Goal: Information Seeking & Learning: Learn about a topic

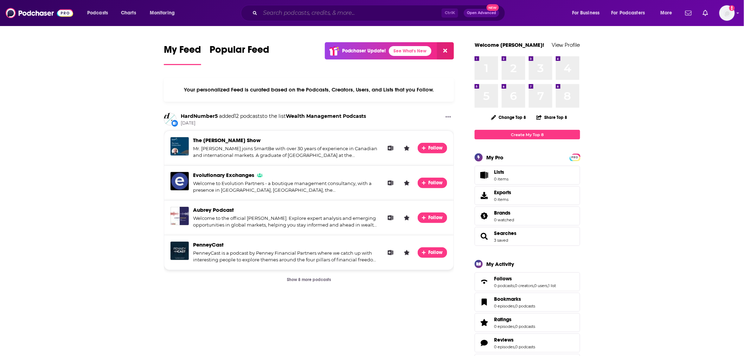
click at [268, 15] on input "Search podcasts, credits, & more..." at bounding box center [351, 12] width 182 height 11
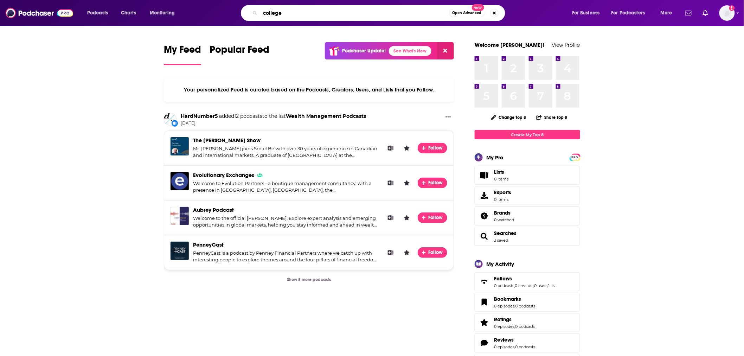
type input "college"
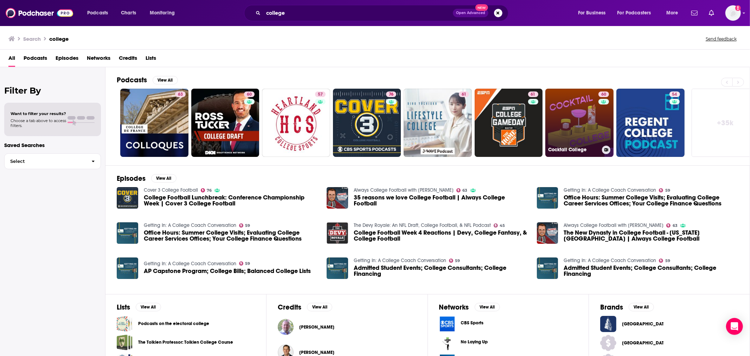
click at [563, 148] on h3 "Cocktail College" at bounding box center [573, 150] width 51 height 6
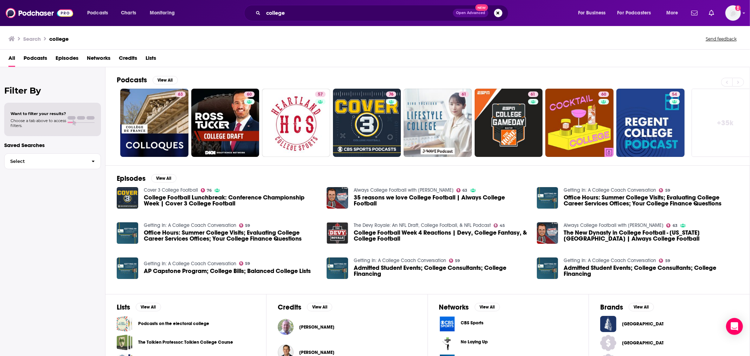
click at [716, 114] on link "+ 35k" at bounding box center [726, 123] width 68 height 68
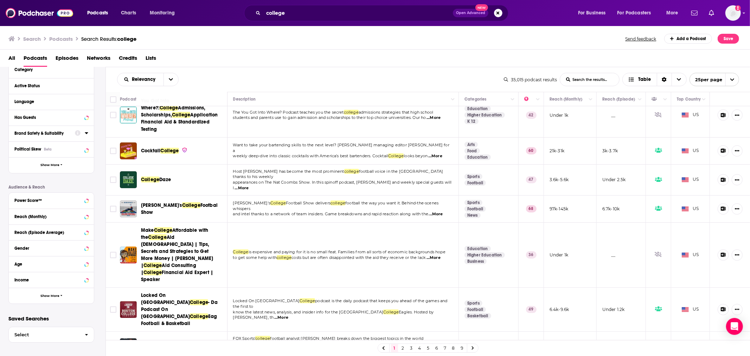
scroll to position [70, 0]
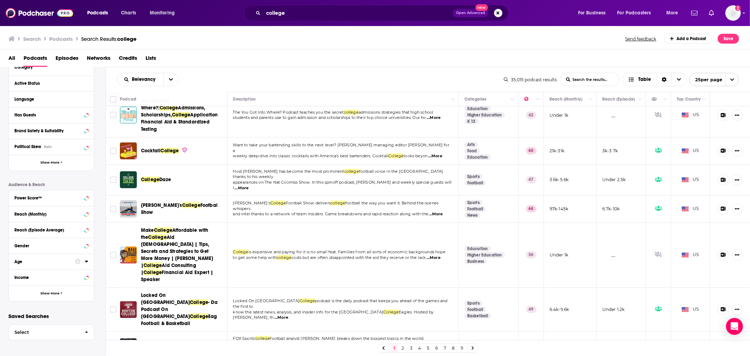
click at [85, 265] on div at bounding box center [81, 261] width 13 height 9
click at [86, 261] on icon at bounding box center [86, 262] width 3 height 2
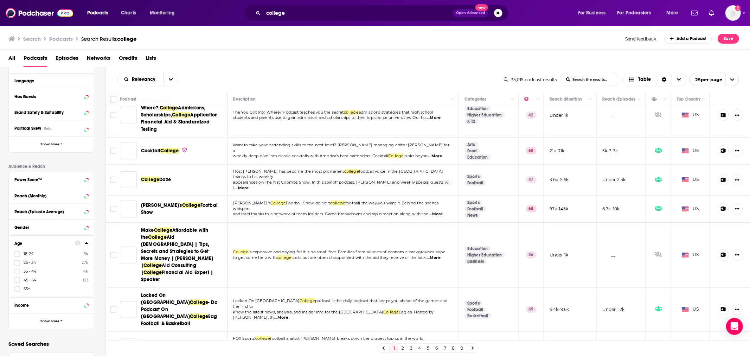
scroll to position [89, 0]
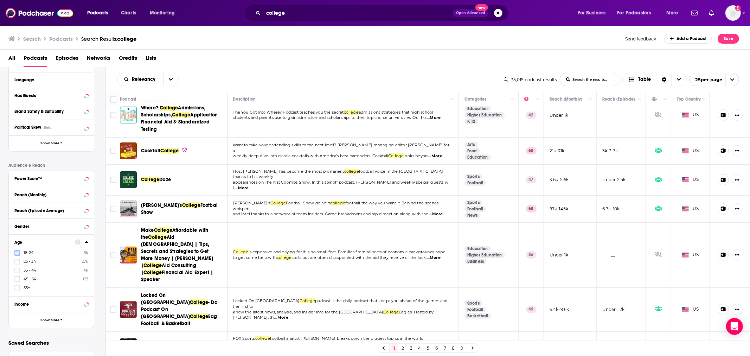
click at [16, 253] on icon at bounding box center [17, 253] width 4 height 4
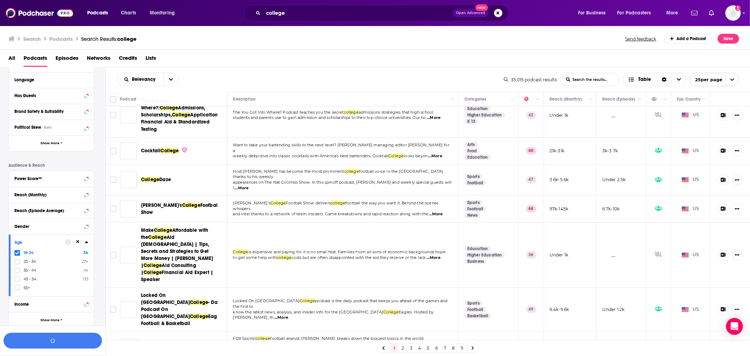
scroll to position [106, 0]
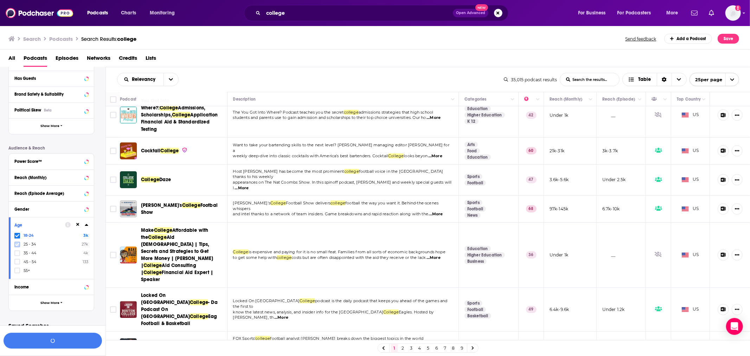
click at [17, 244] on icon at bounding box center [17, 244] width 4 height 3
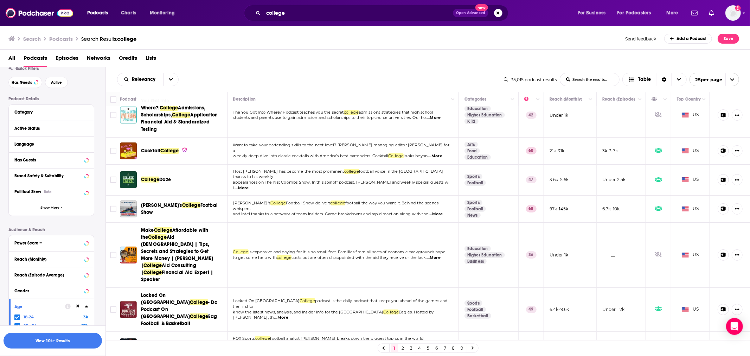
scroll to position [0, 0]
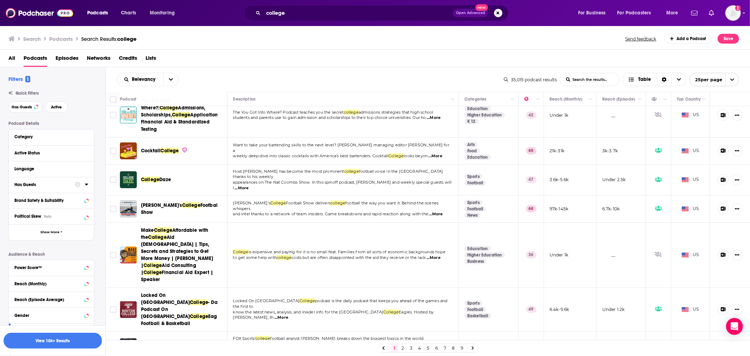
click at [85, 186] on icon at bounding box center [87, 185] width 4 height 6
click at [69, 201] on span "All" at bounding box center [48, 197] width 66 height 9
click at [50, 220] on span "Has guests" at bounding box center [39, 221] width 42 height 4
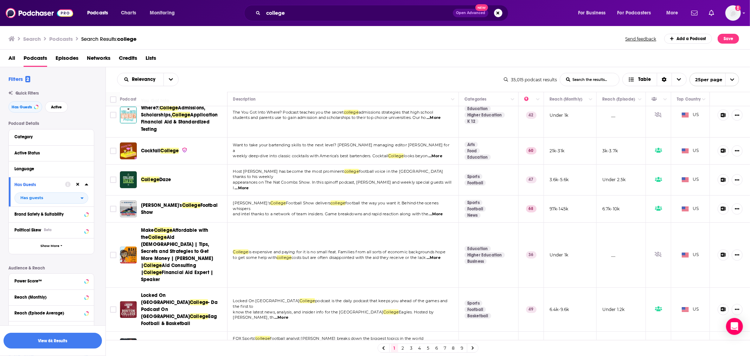
click at [87, 183] on icon at bounding box center [87, 185] width 4 height 6
click at [37, 156] on button "Active Status" at bounding box center [44, 152] width 61 height 9
click at [69, 170] on span "All" at bounding box center [48, 165] width 66 height 9
click at [39, 188] on span "Active" at bounding box center [37, 189] width 38 height 4
click at [81, 166] on icon "open menu" at bounding box center [82, 166] width 3 height 5
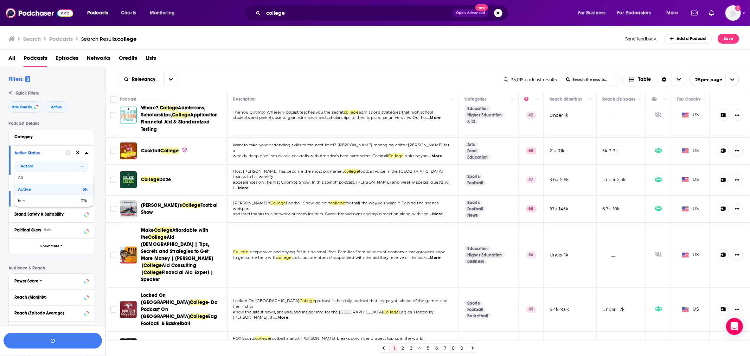
click at [82, 116] on div "Filters 3 Quick Filters Has Guests Active Podcast Details Category Active Statu…" at bounding box center [56, 259] width 97 height 367
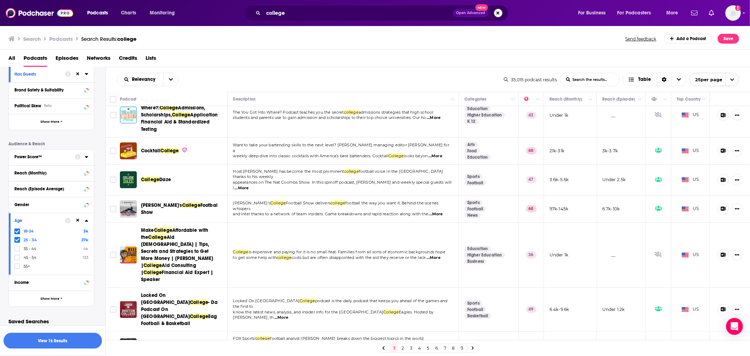
scroll to position [129, 0]
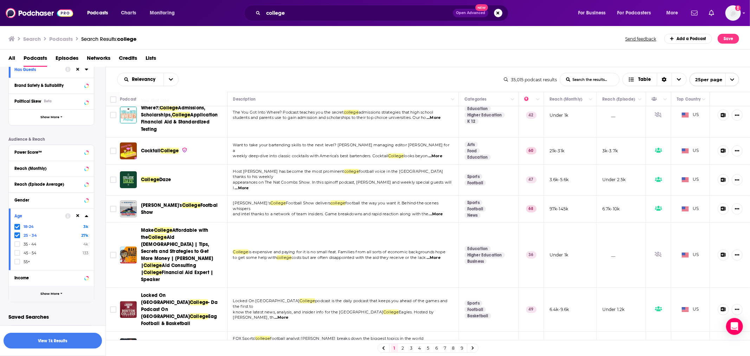
click at [52, 295] on button "Show More" at bounding box center [51, 294] width 85 height 16
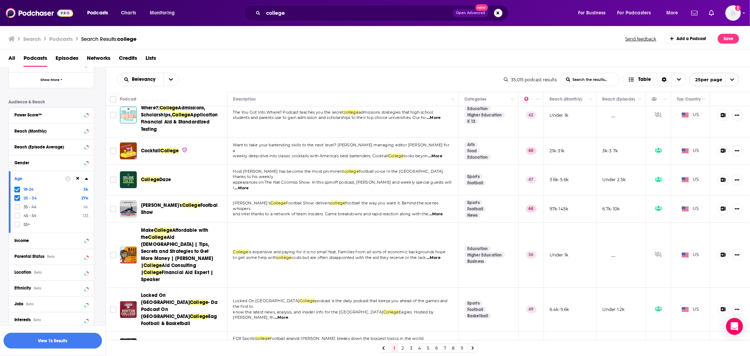
scroll to position [168, 0]
click at [85, 270] on icon at bounding box center [86, 271] width 3 height 2
click at [45, 280] on input at bounding box center [51, 282] width 74 height 9
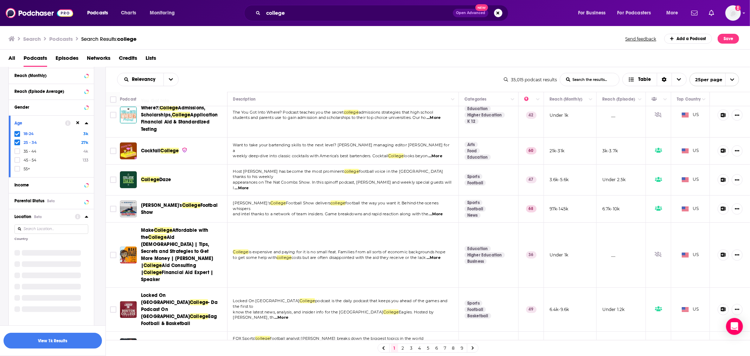
scroll to position [222, 0]
click at [18, 246] on icon at bounding box center [17, 247] width 4 height 4
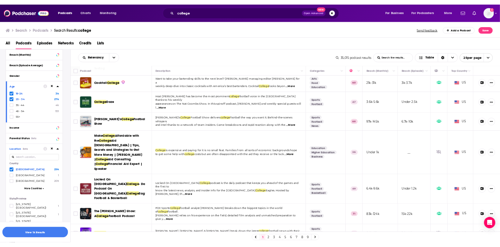
scroll to position [237, 0]
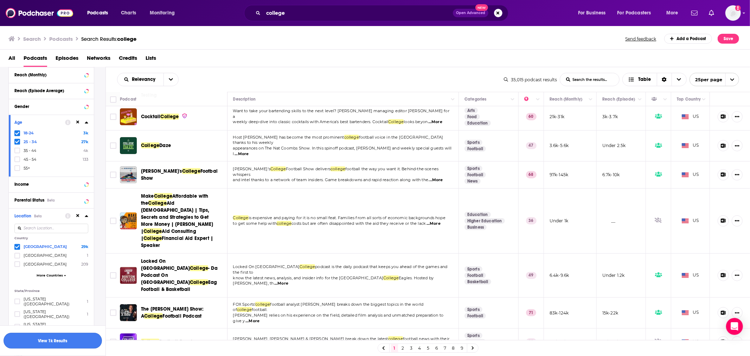
click at [76, 343] on button "View 1k Results" at bounding box center [53, 341] width 98 height 16
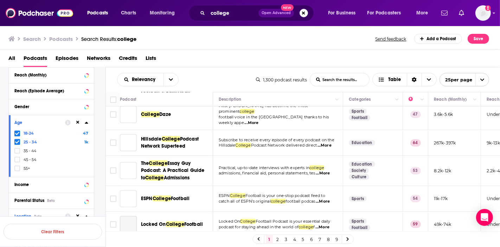
scroll to position [215, 0]
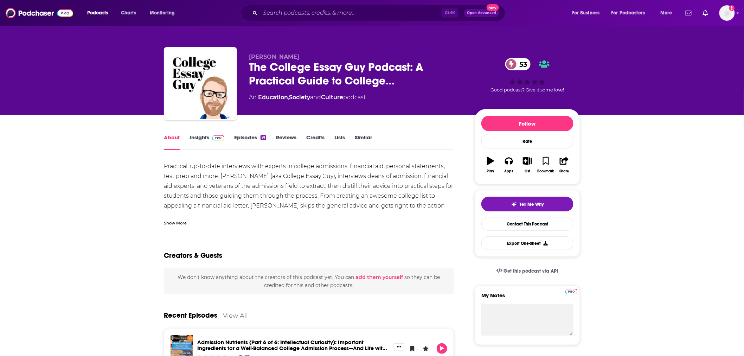
click at [201, 138] on link "Insights" at bounding box center [207, 142] width 35 height 16
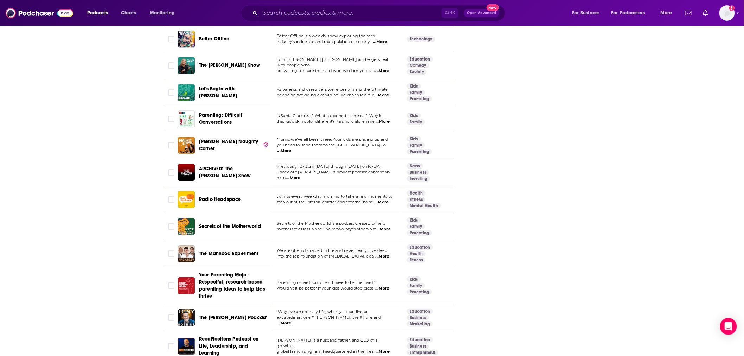
scroll to position [2191, 0]
